Goal: Find specific page/section: Find specific page/section

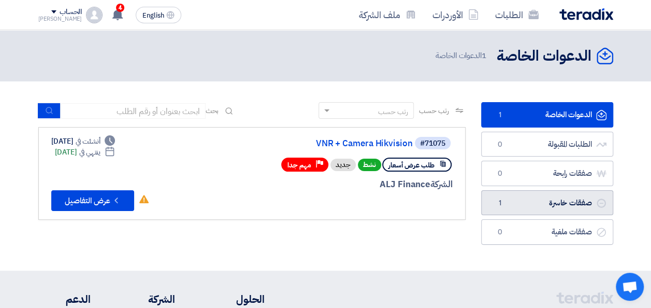
click at [529, 202] on link "صفقات خاسرة صفقات خاسرة 1" at bounding box center [547, 202] width 132 height 25
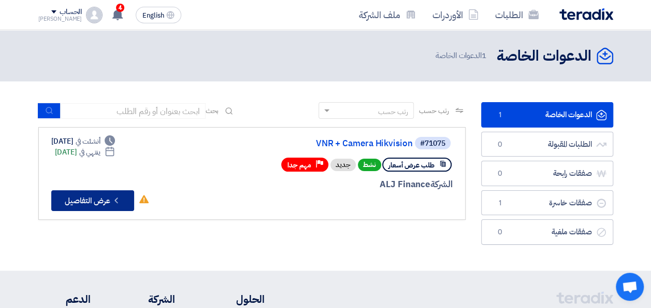
click at [93, 198] on button "Check details عرض التفاصيل" at bounding box center [92, 200] width 83 height 21
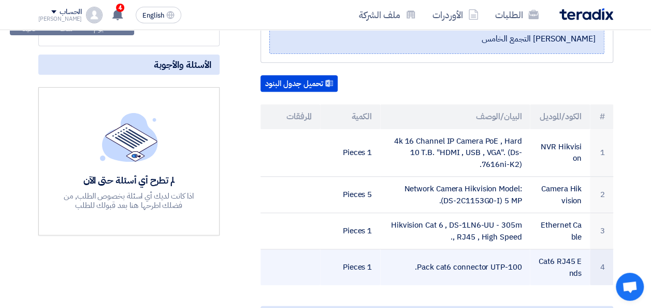
scroll to position [207, 0]
